Goal: Information Seeking & Learning: Learn about a topic

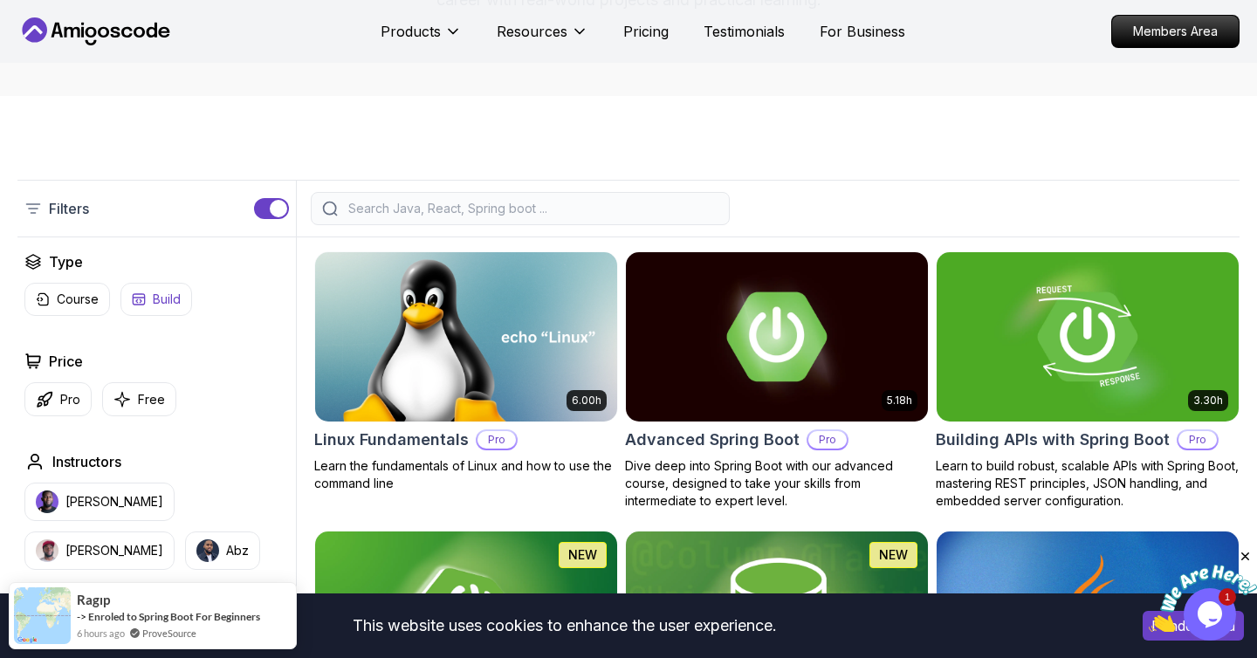
scroll to position [298, 0]
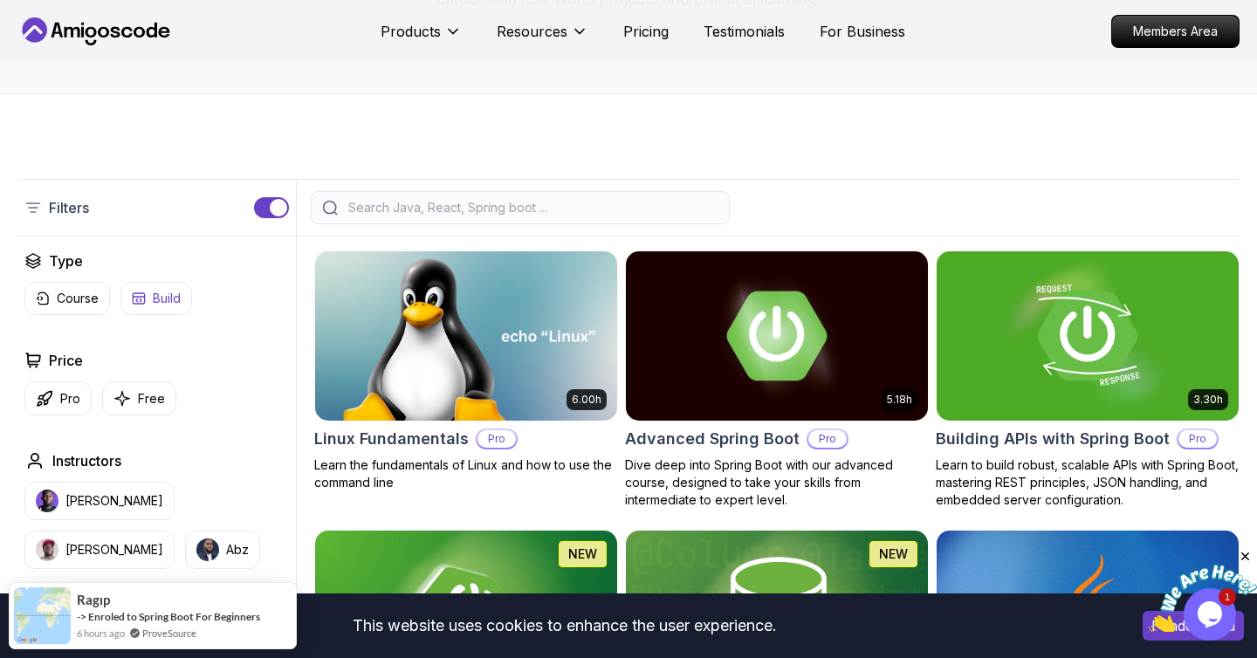
click at [135, 289] on button "Build" at bounding box center [156, 298] width 72 height 33
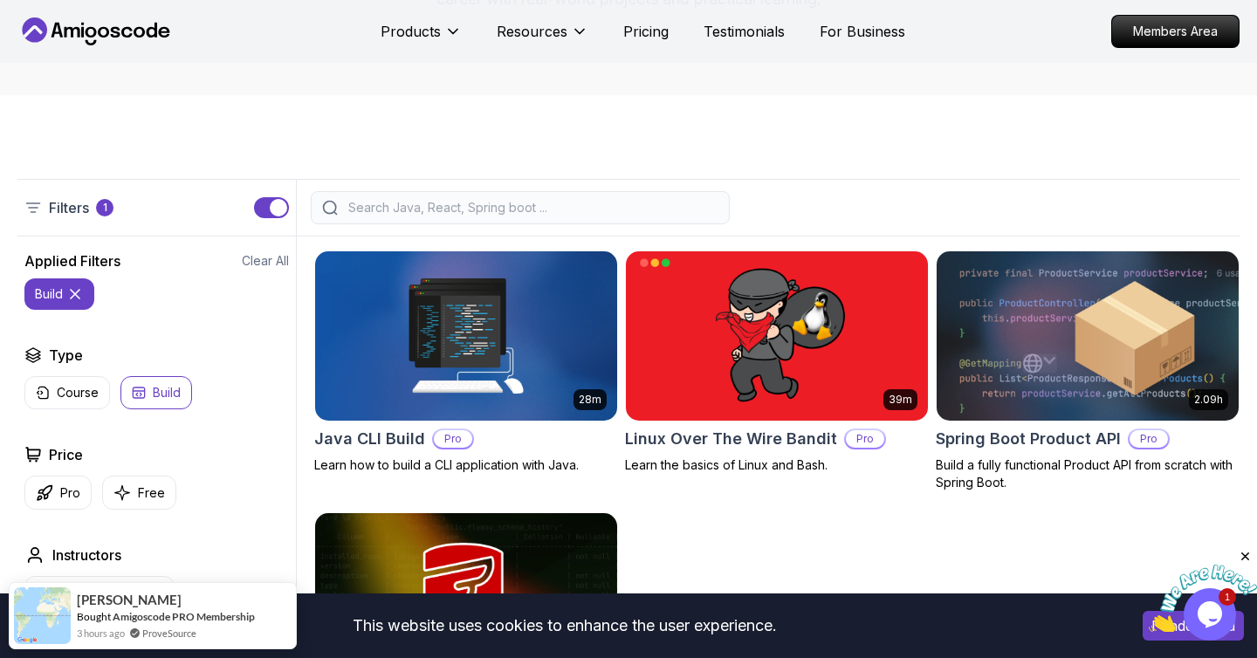
click at [64, 302] on button "build" at bounding box center [59, 293] width 70 height 31
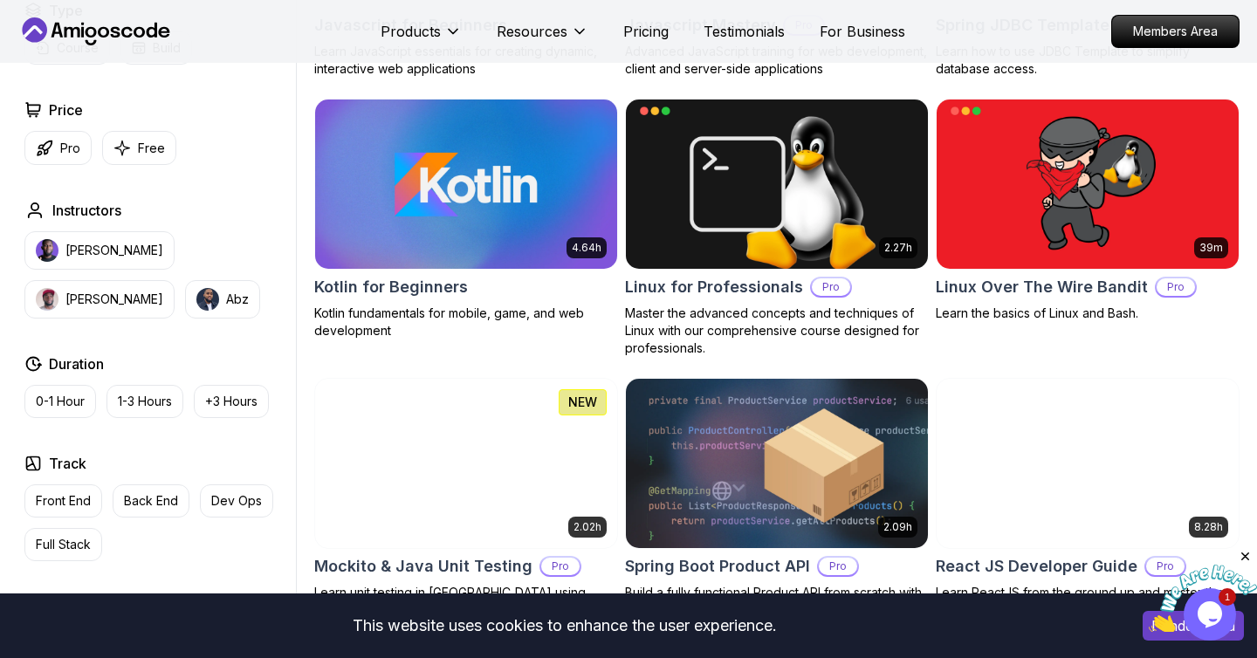
scroll to position [3283, 0]
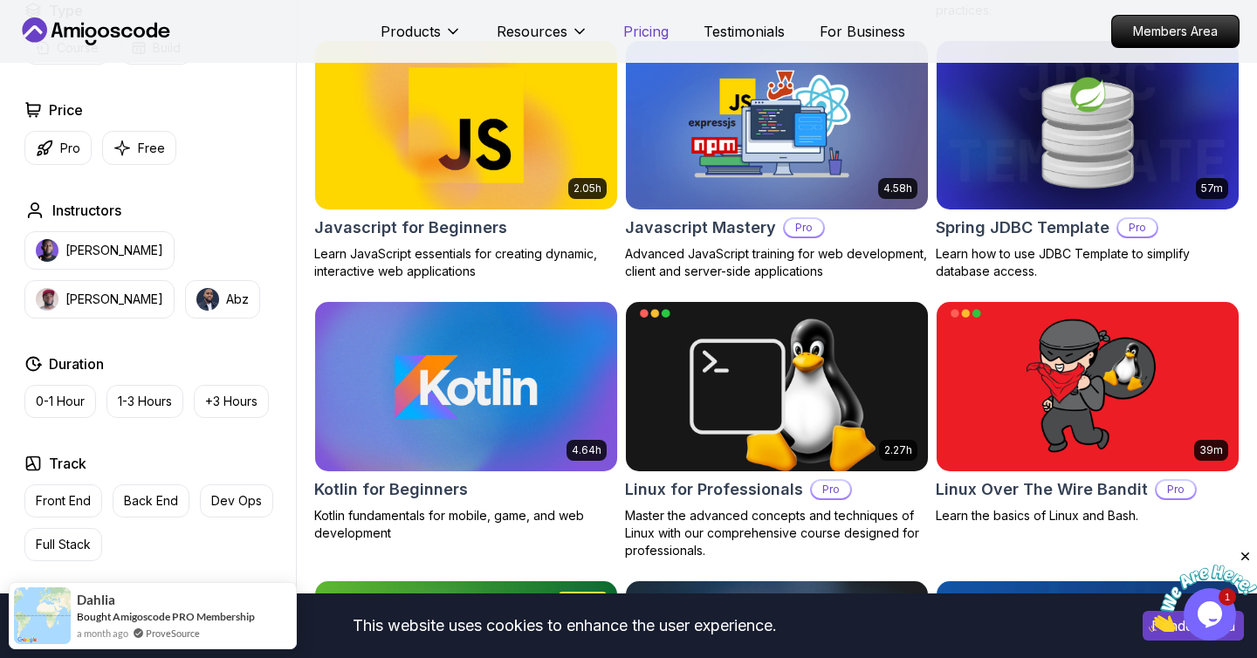
click at [654, 29] on p "Pricing" at bounding box center [645, 31] width 45 height 21
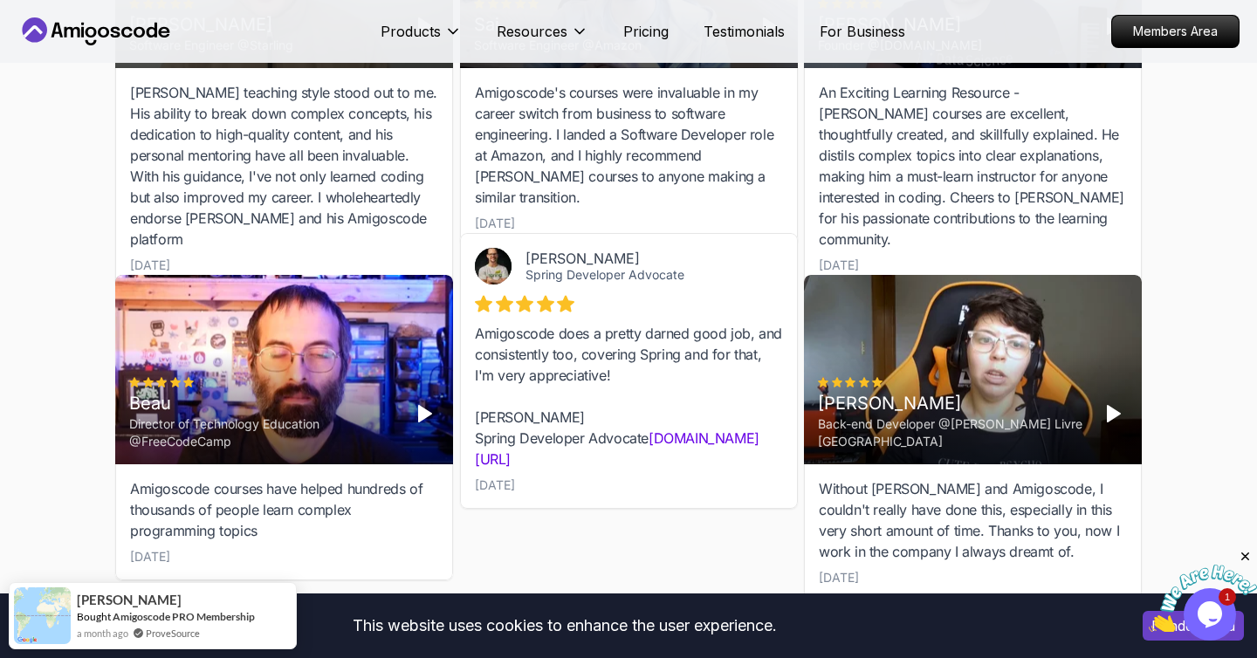
scroll to position [5509, 0]
